Goal: Task Accomplishment & Management: Manage account settings

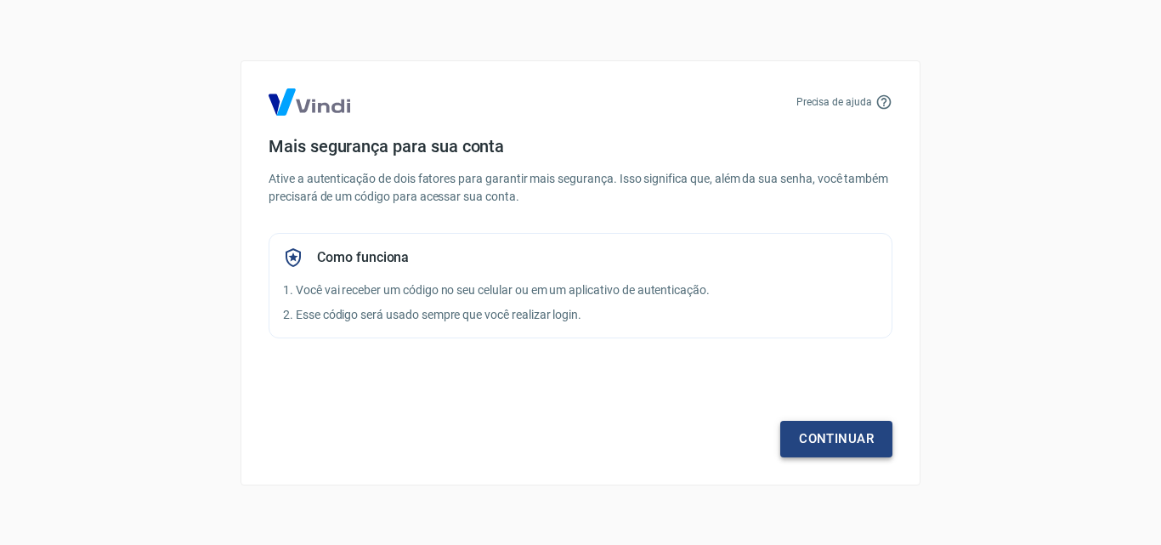
click at [842, 435] on link "Continuar" at bounding box center [836, 439] width 112 height 36
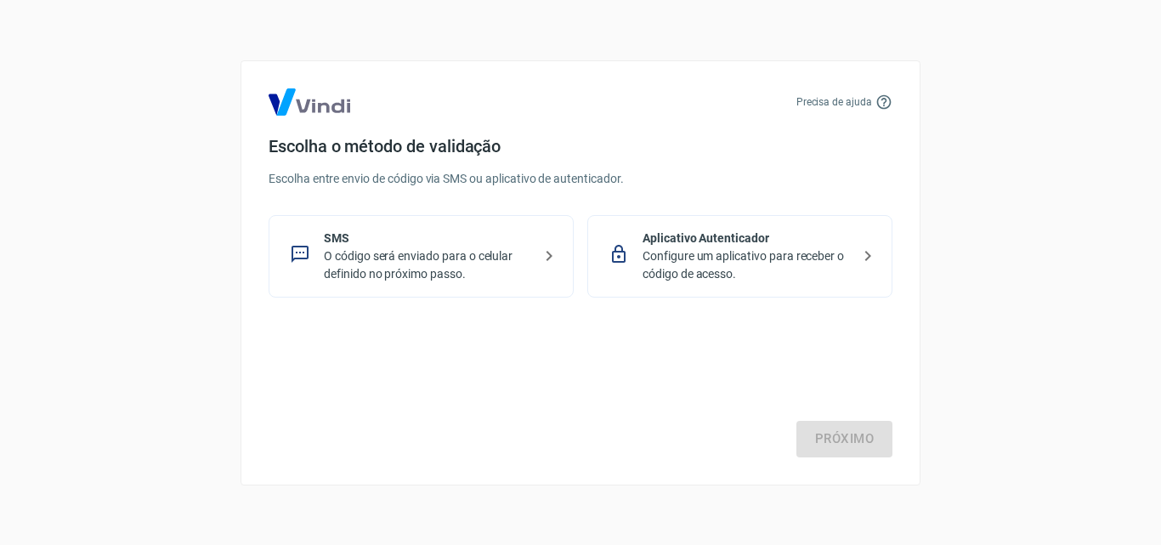
click at [859, 445] on div "Próximo" at bounding box center [581, 387] width 624 height 139
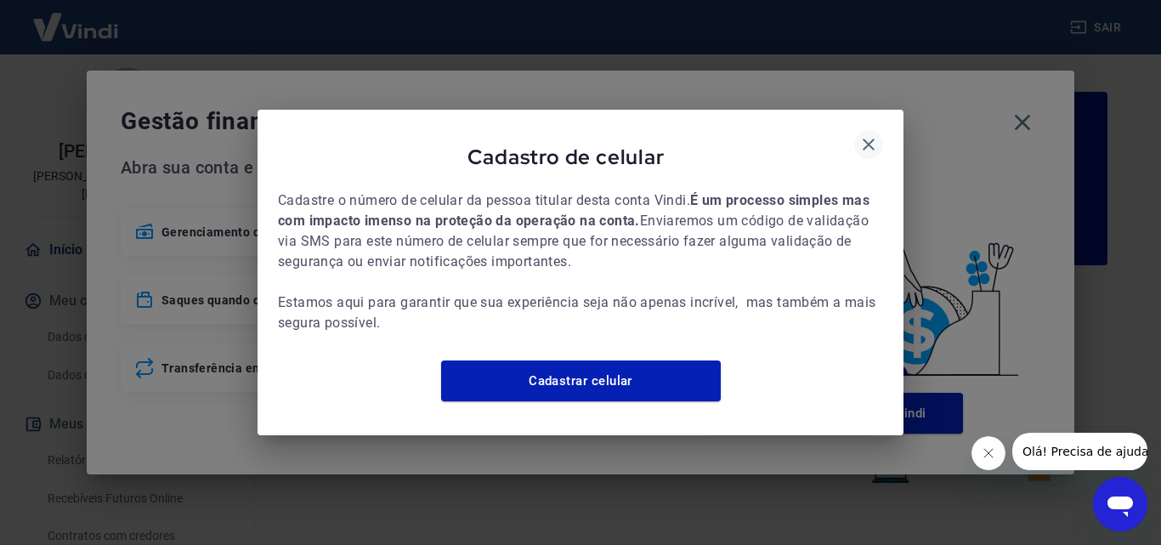
click at [864, 134] on icon "button" at bounding box center [869, 144] width 20 height 20
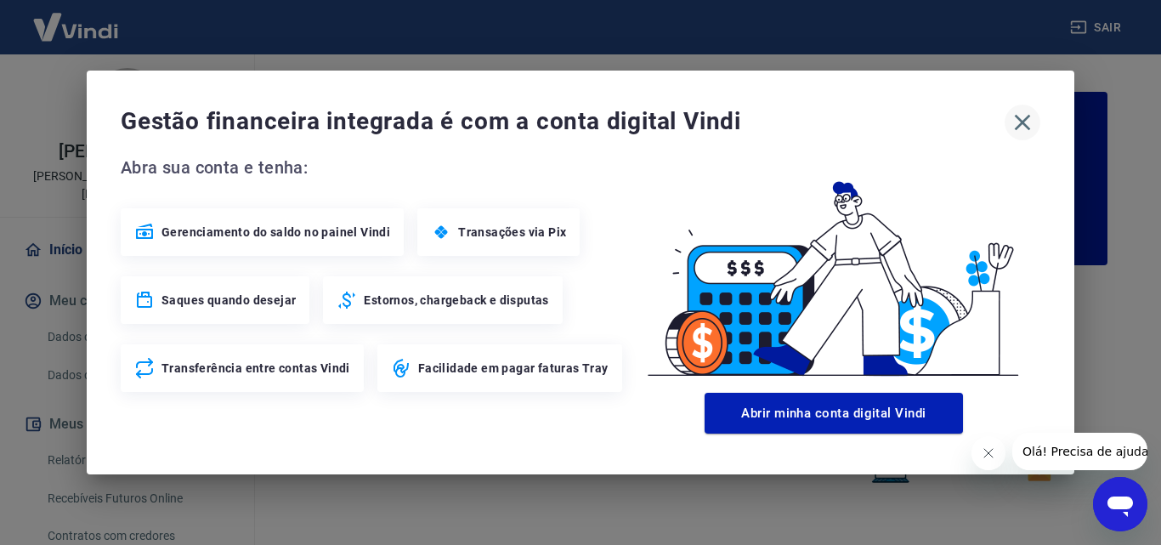
click at [1027, 116] on icon "button" at bounding box center [1022, 122] width 27 height 27
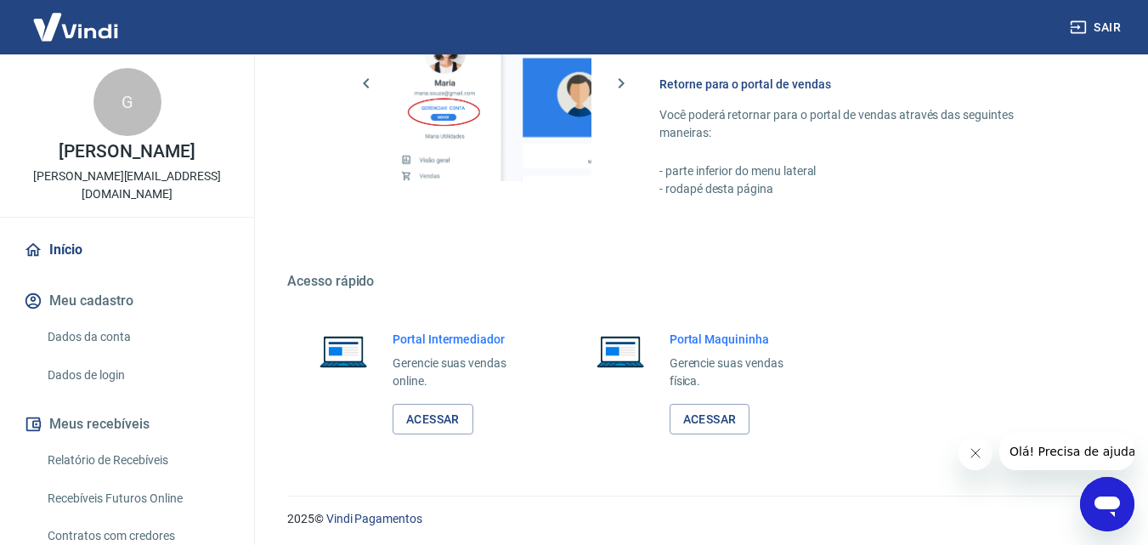
scroll to position [1026, 0]
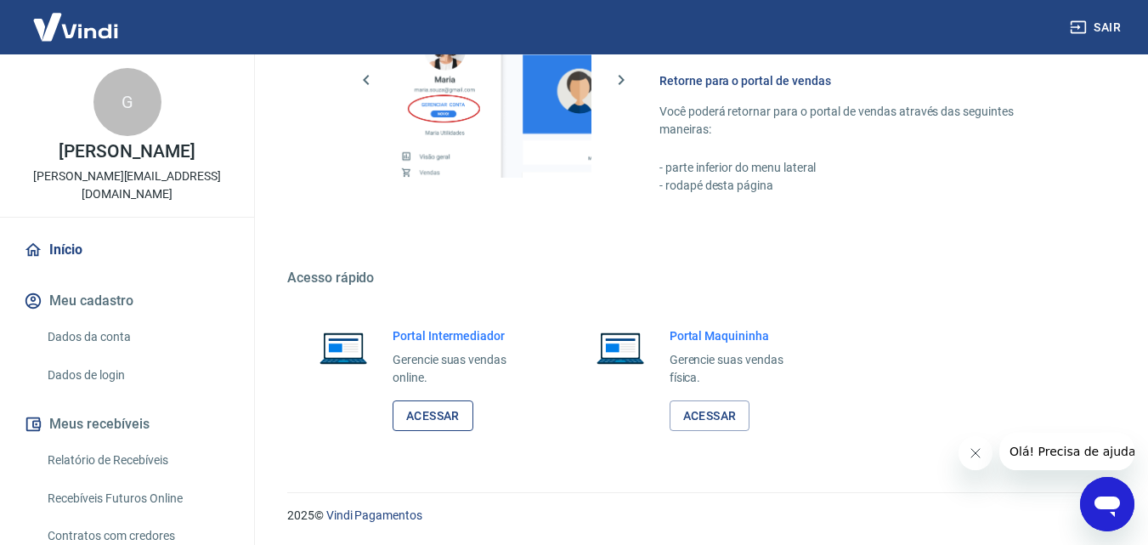
click at [452, 419] on link "Acessar" at bounding box center [433, 415] width 81 height 31
